Goal: Information Seeking & Learning: Learn about a topic

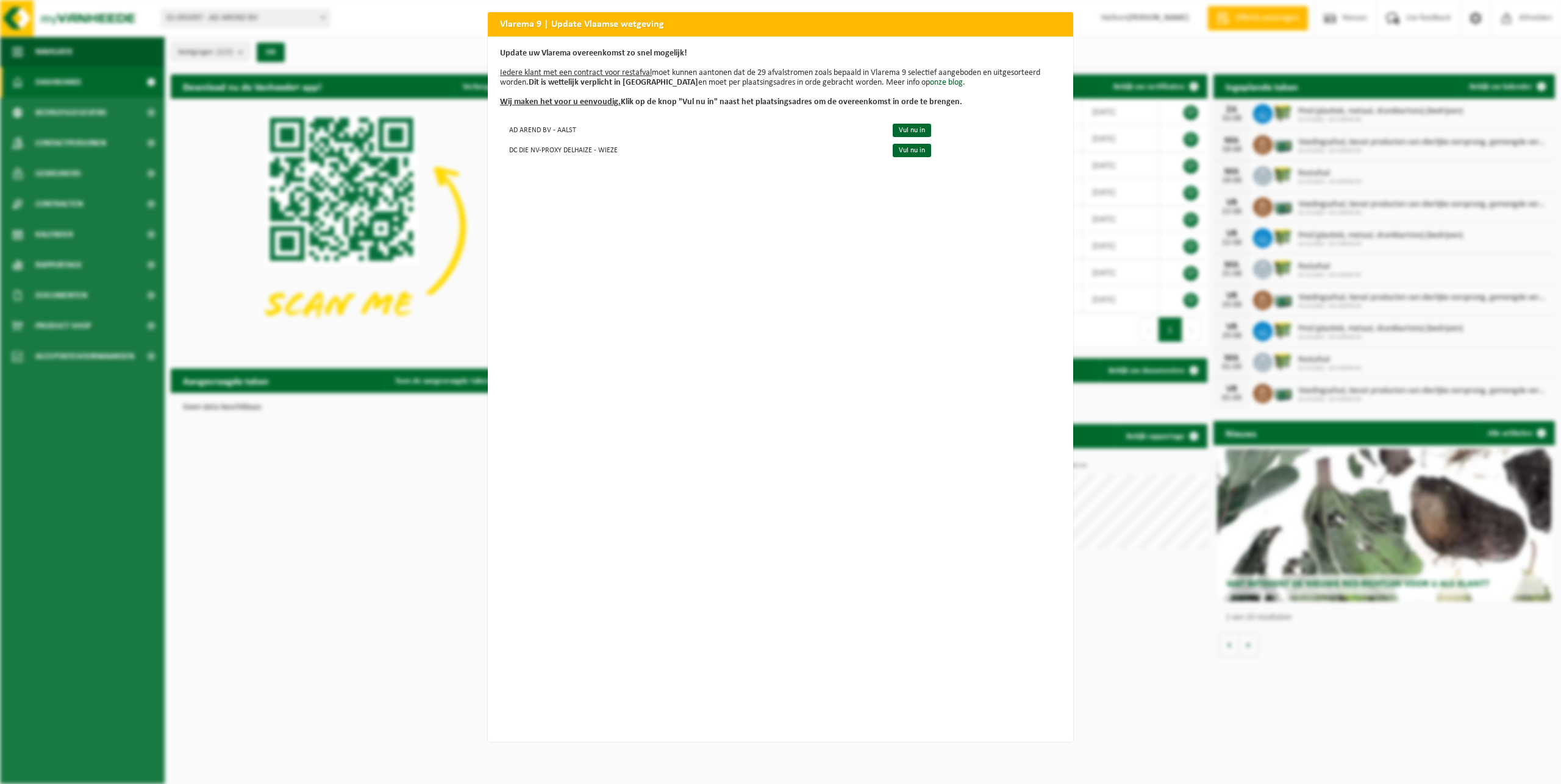
click at [358, 412] on div "Vlarema 9 | Update Vlaamse wetgeving Update uw Vlarema overeenkomst zo snel mog…" at bounding box center [780, 392] width 1561 height 784
click at [533, 32] on h2 "Vlarema 9 | Update Vlaamse wetgeving" at bounding box center [780, 24] width 586 height 23
drag, startPoint x: 699, startPoint y: 16, endPoint x: 766, endPoint y: 16, distance: 67.0
click at [706, 16] on h2 "Vlarema 9 | Update Vlaamse wetgeving" at bounding box center [780, 24] width 586 height 23
click at [1143, 98] on div "Vlarema 9 | Update Vlaamse wetgeving Update uw Vlarema overeenkomst zo snel mog…" at bounding box center [780, 392] width 1561 height 784
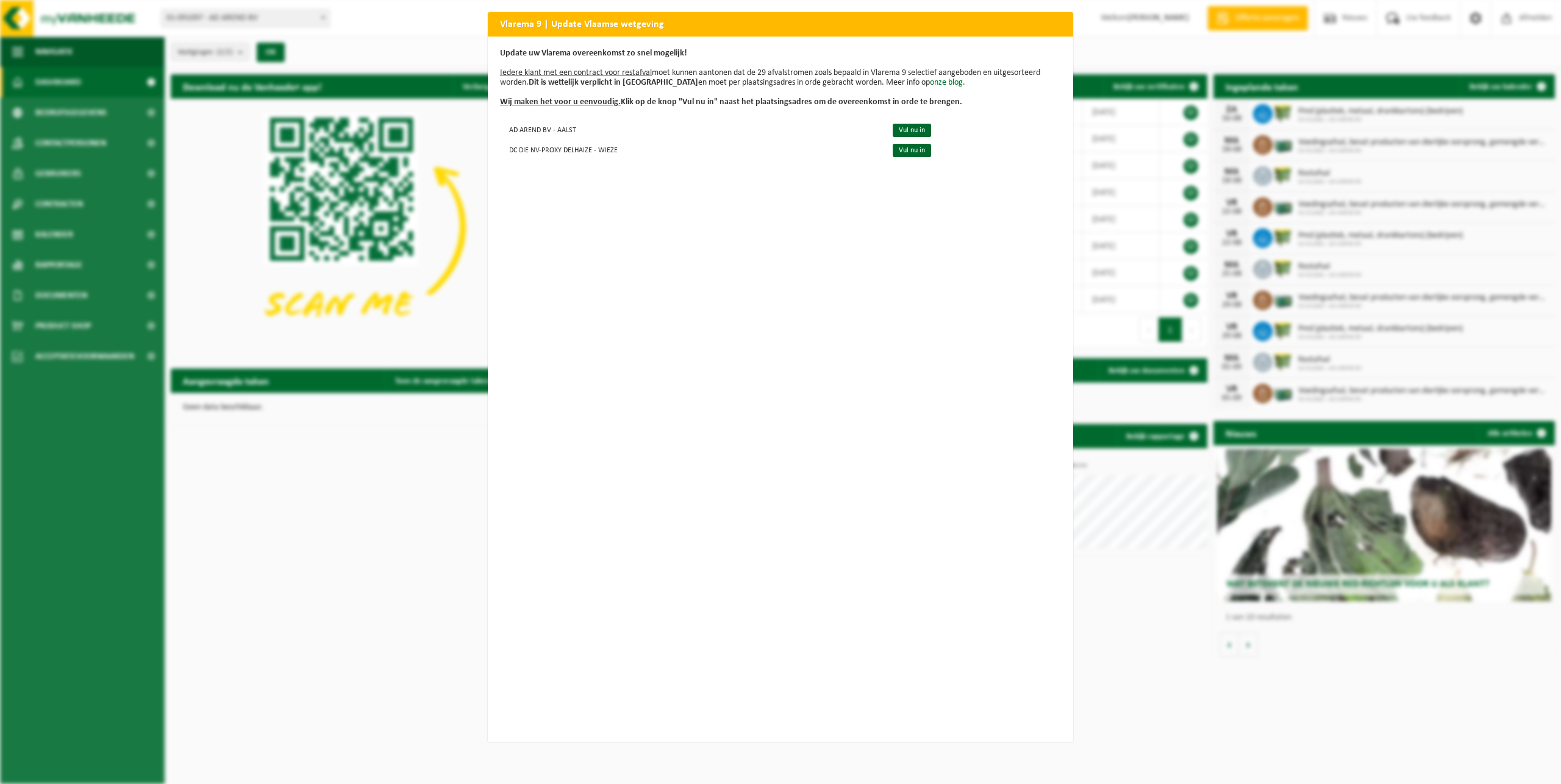
click at [362, 471] on div "Vlarema 9 | Update Vlaamse wetgeving Update uw Vlarema overeenkomst zo snel mog…" at bounding box center [780, 392] width 1561 height 784
click at [574, 100] on u "Wij maken het voor u eenvoudig." at bounding box center [561, 103] width 121 height 10
click at [417, 304] on div "Vlarema 9 | Update Vlaamse wetgeving Update uw Vlarema overeenkomst zo snel mog…" at bounding box center [780, 392] width 1561 height 784
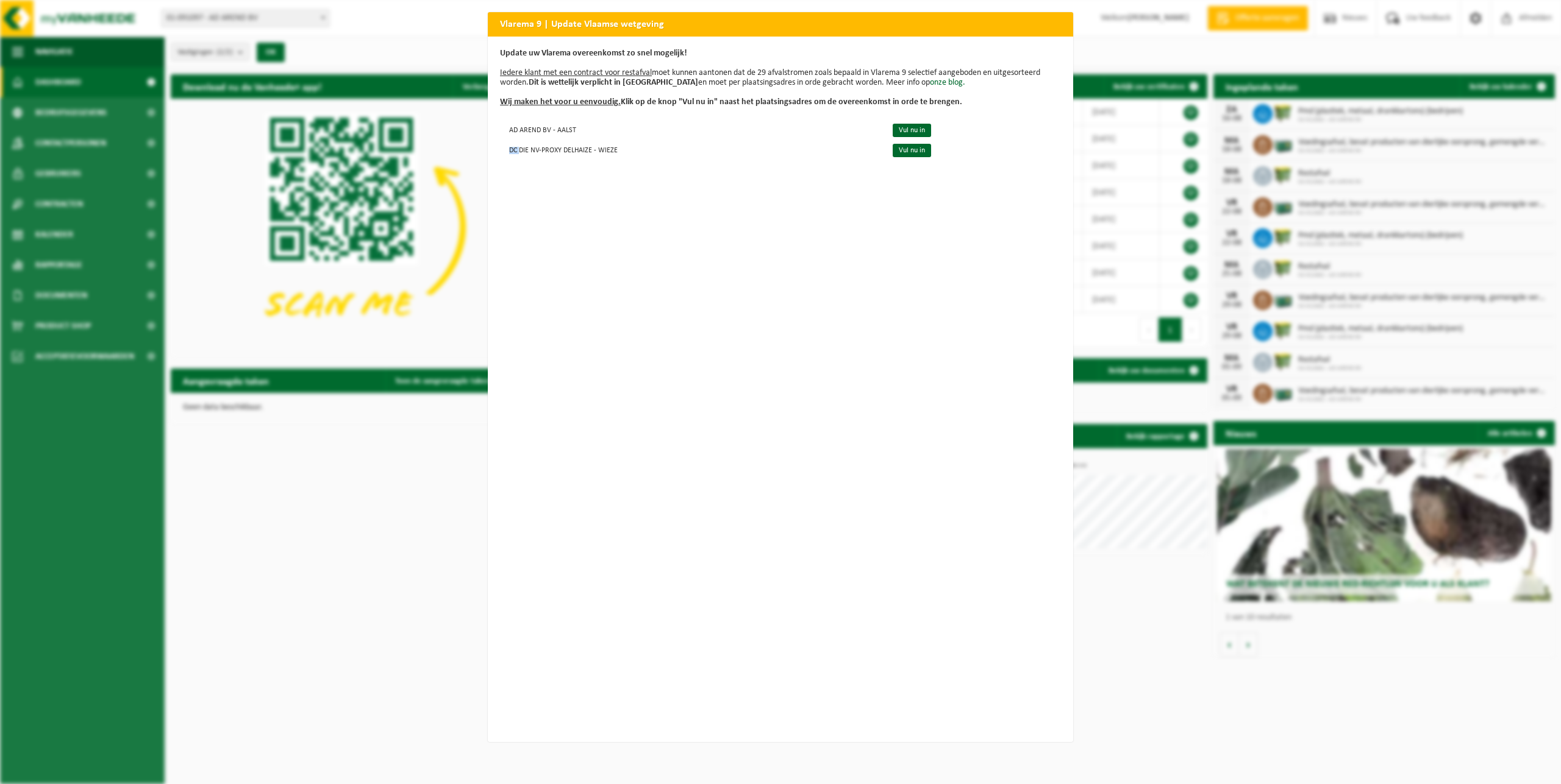
click at [417, 304] on div "Vlarema 9 | Update Vlaamse wetgeving Update uw Vlarema overeenkomst zo snel mog…" at bounding box center [780, 392] width 1561 height 784
click at [417, 478] on div "Vlarema 9 | Update Vlaamse wetgeving Update uw Vlarema overeenkomst zo snel mog…" at bounding box center [780, 392] width 1561 height 784
drag, startPoint x: 1038, startPoint y: 36, endPoint x: 1051, endPoint y: 58, distance: 25.6
click at [1041, 36] on div "Vlarema 9 | Update Vlaamse wetgeving" at bounding box center [780, 24] width 586 height 24
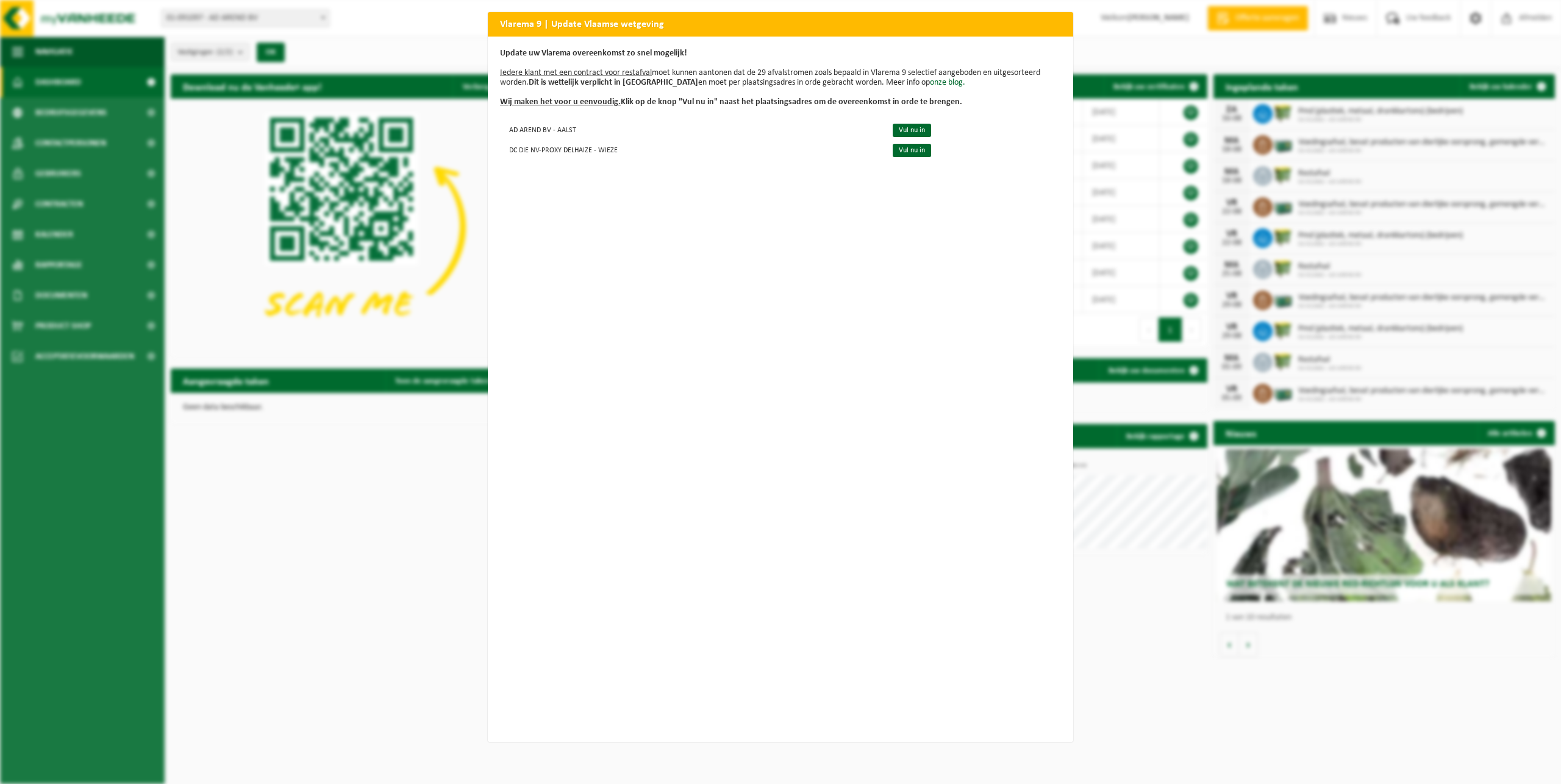
click at [1172, 24] on div "Vlarema 9 | Update Vlaamse wetgeving Update uw Vlarema overeenkomst zo snel mog…" at bounding box center [780, 392] width 1561 height 784
click at [1132, 35] on div "Vlarema 9 | Update Vlaamse wetgeving Update uw Vlarema overeenkomst zo snel mog…" at bounding box center [780, 392] width 1561 height 784
click at [435, 41] on div "Vlarema 9 | Update Vlaamse wetgeving Update uw Vlarema overeenkomst zo snel mog…" at bounding box center [780, 392] width 1561 height 784
click at [400, 485] on div "Vlarema 9 | Update Vlaamse wetgeving Update uw Vlarema overeenkomst zo snel mog…" at bounding box center [780, 392] width 1561 height 784
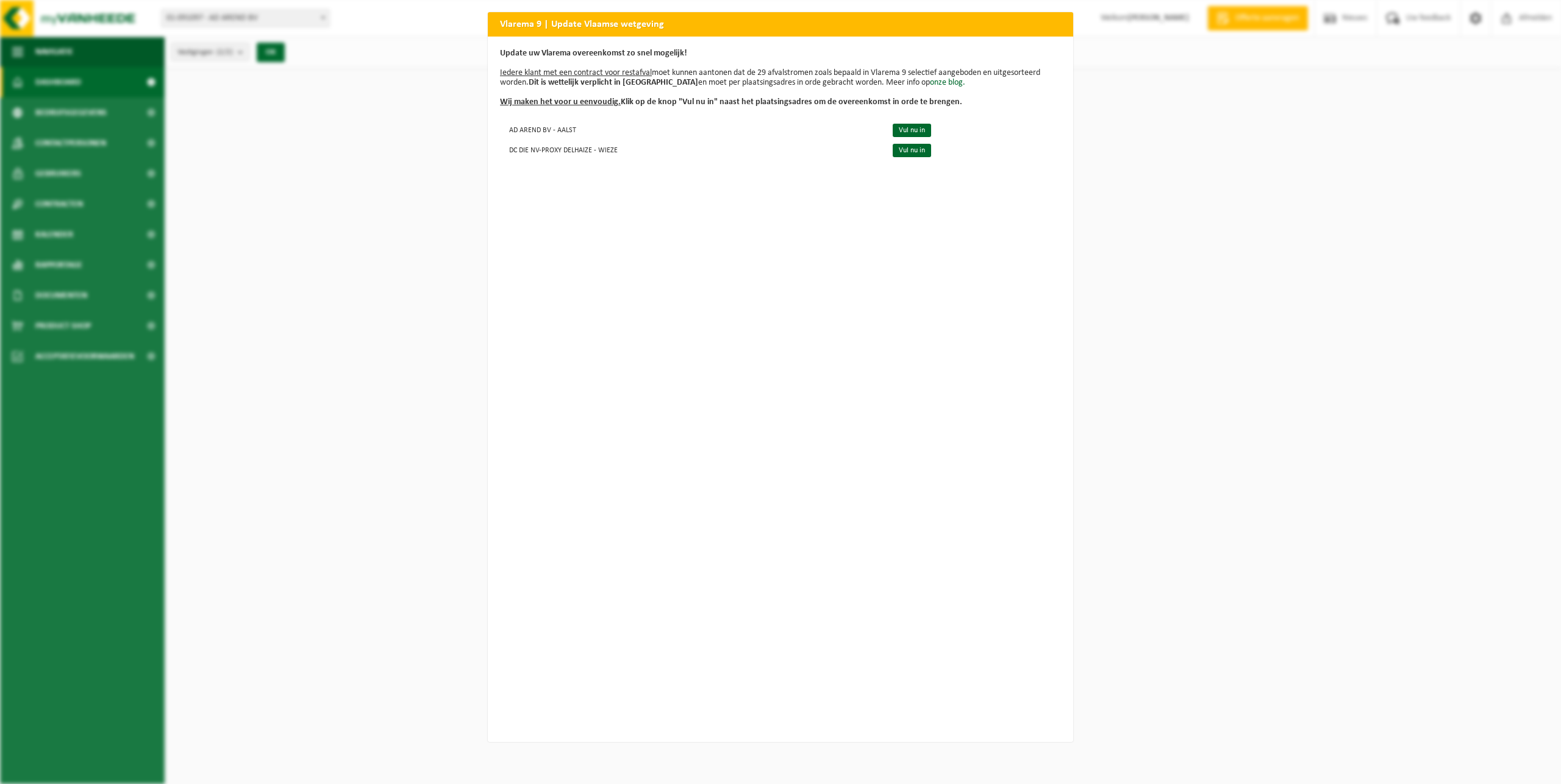
click at [1154, 136] on div "Vlarema 9 | Update Vlaamse wetgeving Update uw Vlarema overeenkomst zo snel mog…" at bounding box center [780, 392] width 1561 height 784
